Goal: Information Seeking & Learning: Find specific fact

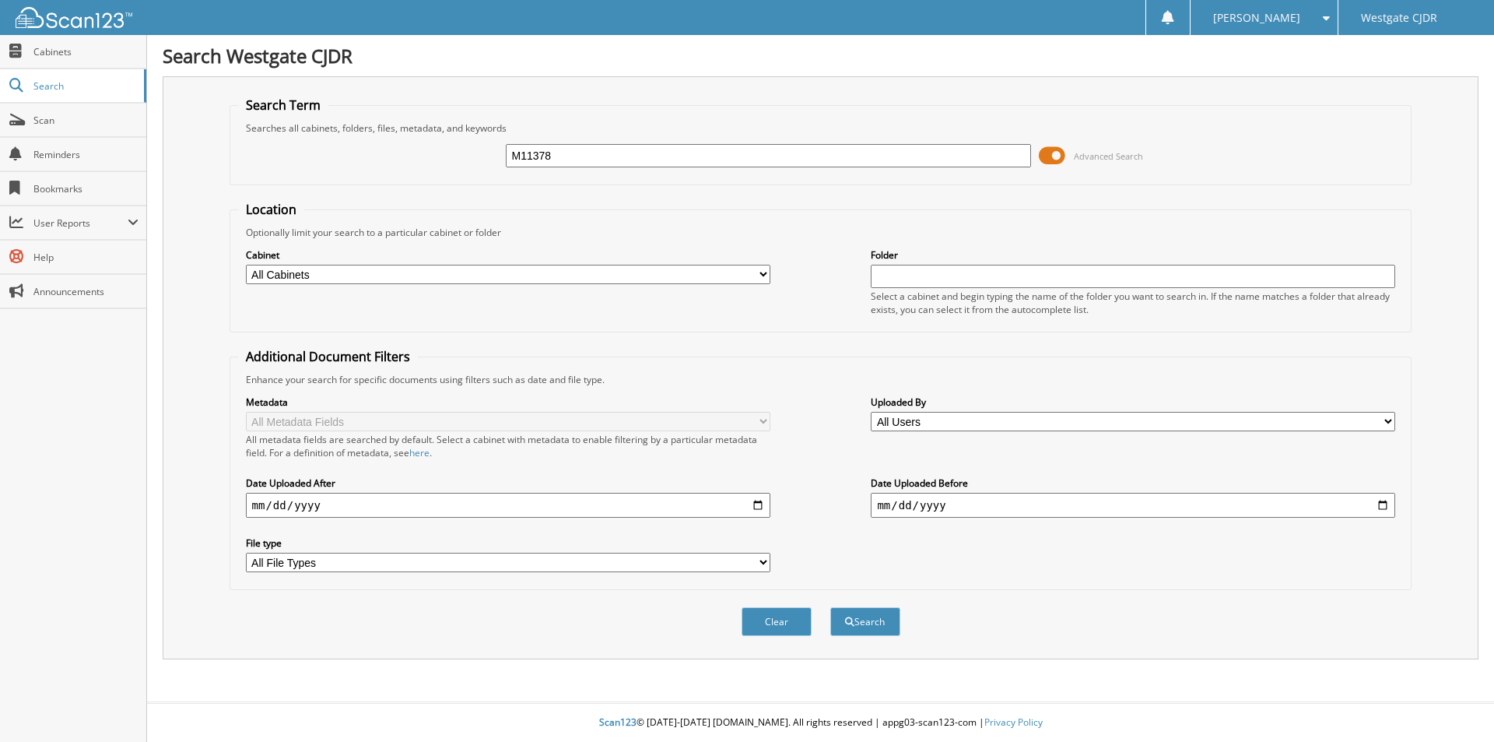
type input "M11378"
click at [830, 607] on button "Search" at bounding box center [865, 621] width 70 height 29
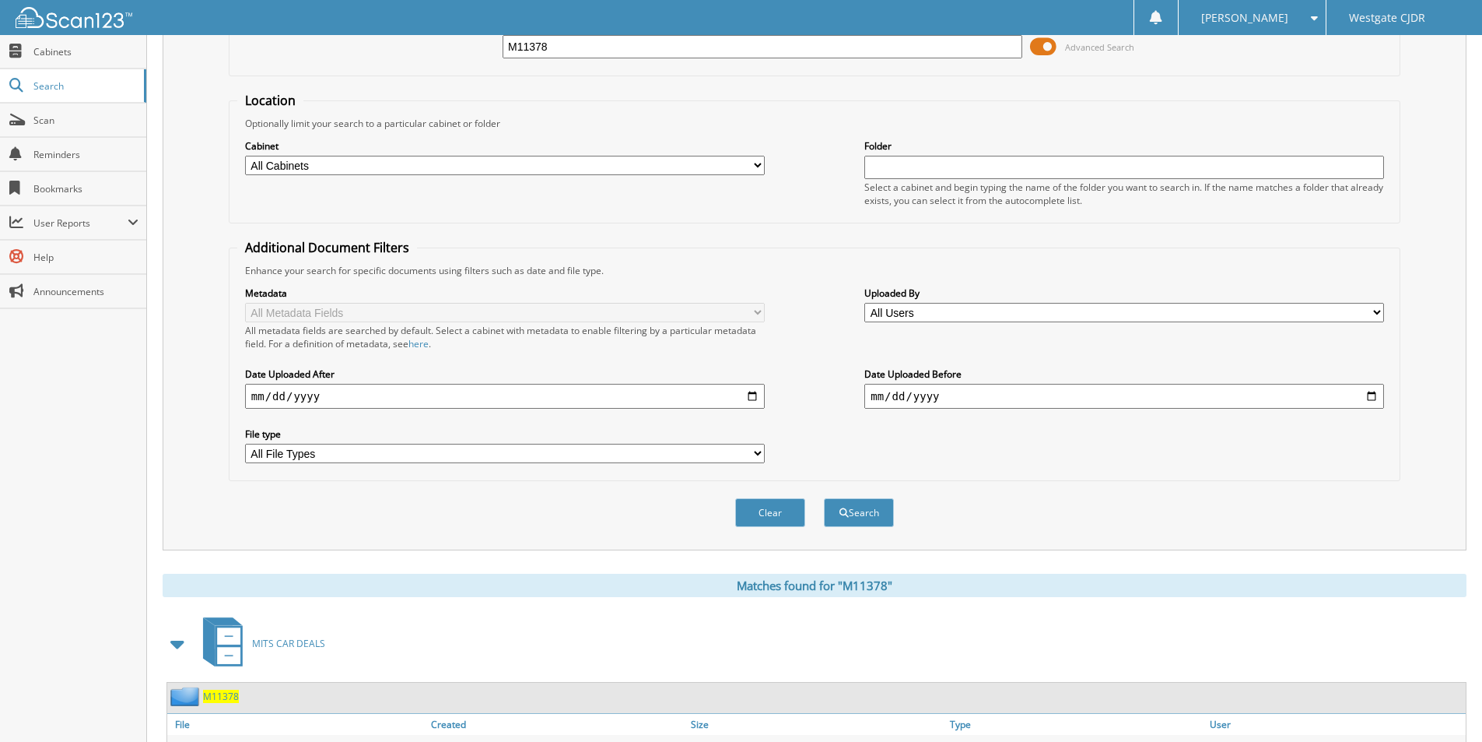
scroll to position [189, 0]
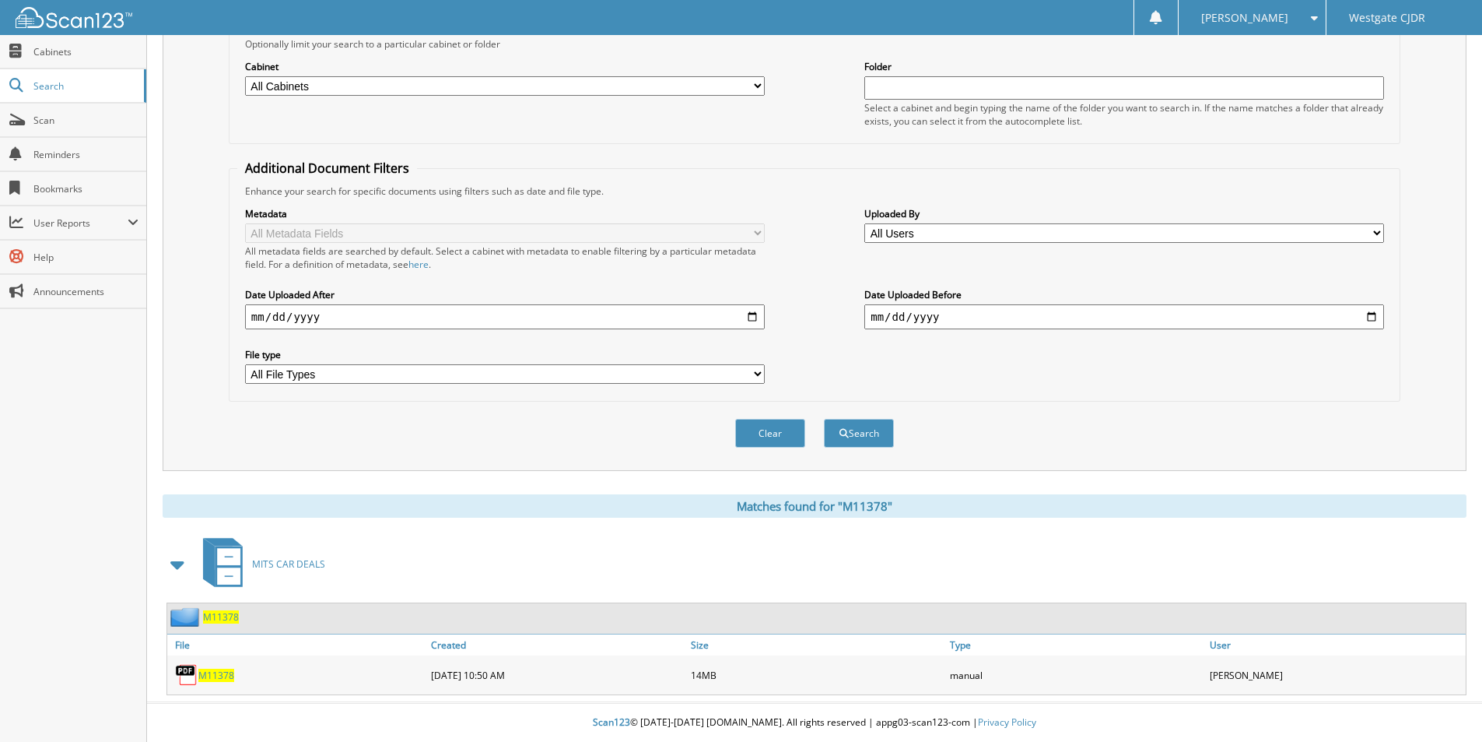
click at [213, 676] on span "M11378" at bounding box center [216, 674] width 36 height 13
